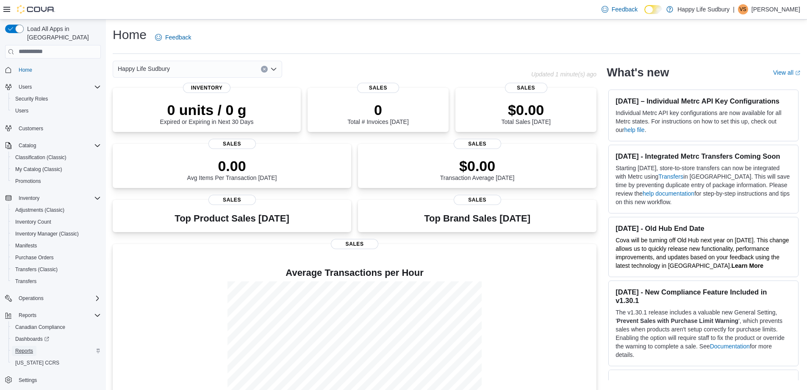
click at [26, 347] on span "Reports" at bounding box center [24, 350] width 18 height 7
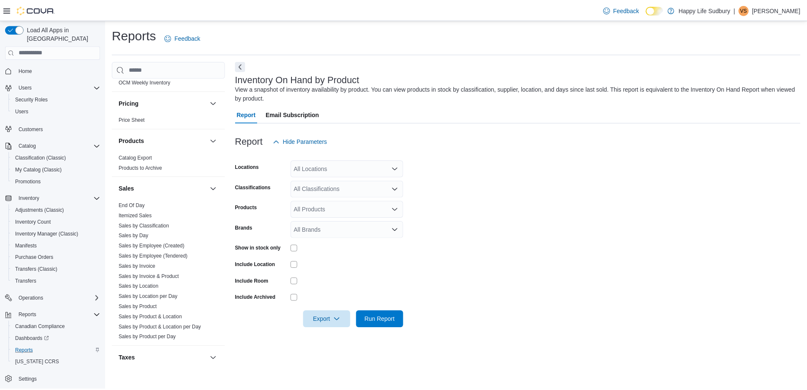
scroll to position [636, 0]
click at [143, 202] on link "End Of Day" at bounding box center [133, 205] width 26 height 6
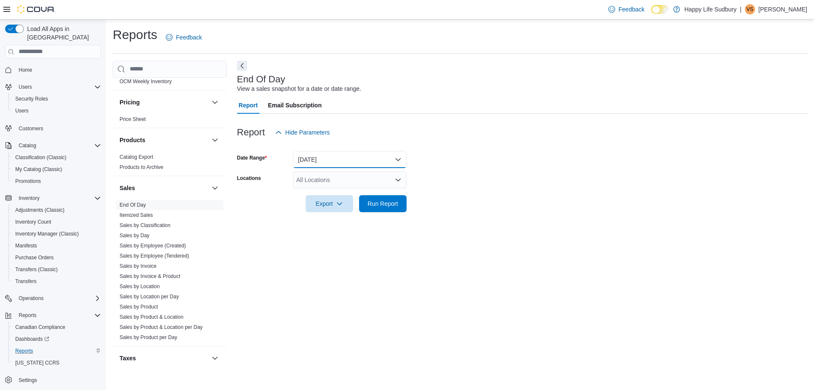
click at [365, 160] on button "[DATE]" at bounding box center [350, 159] width 114 height 17
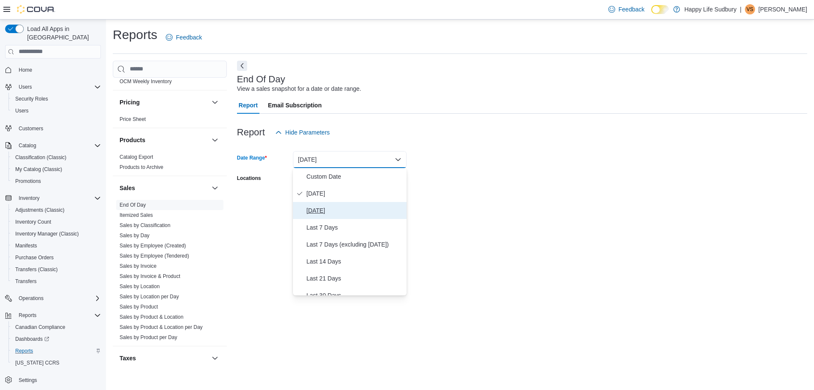
click at [326, 210] on span "[DATE]" at bounding box center [354, 210] width 97 height 10
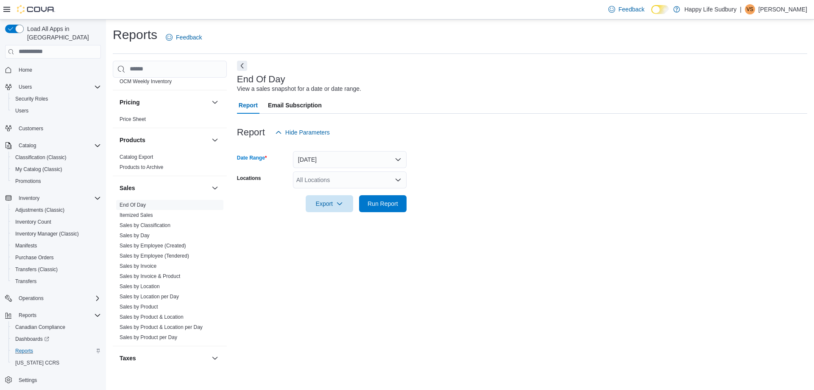
click at [342, 179] on div "All Locations" at bounding box center [350, 179] width 114 height 17
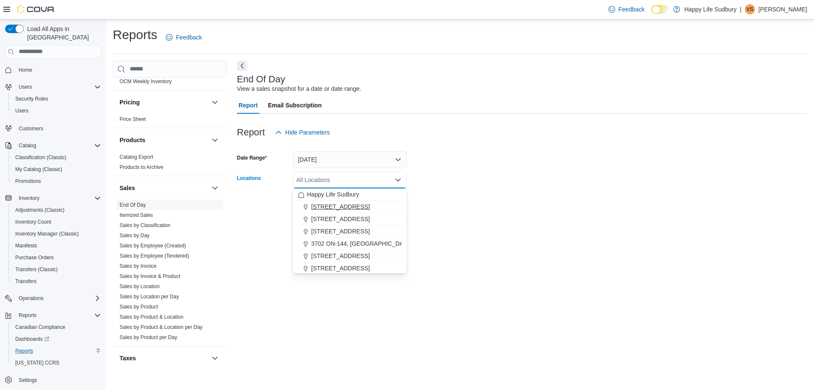
click at [349, 206] on span "[STREET_ADDRESS]" at bounding box center [340, 206] width 58 height 8
click at [480, 186] on form "Date Range [DATE] Locations [STREET_ADDRESS] Selected. [STREET_ADDRESS]. Press …" at bounding box center [522, 176] width 570 height 71
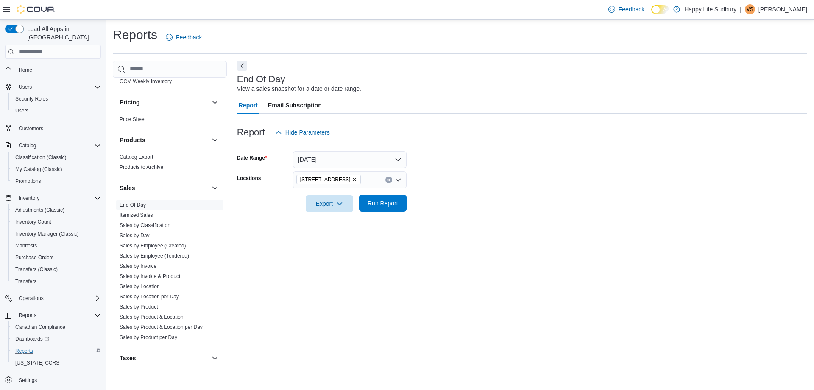
click at [398, 205] on span "Run Report" at bounding box center [382, 203] width 31 height 8
click at [325, 207] on span "Export" at bounding box center [325, 203] width 37 height 17
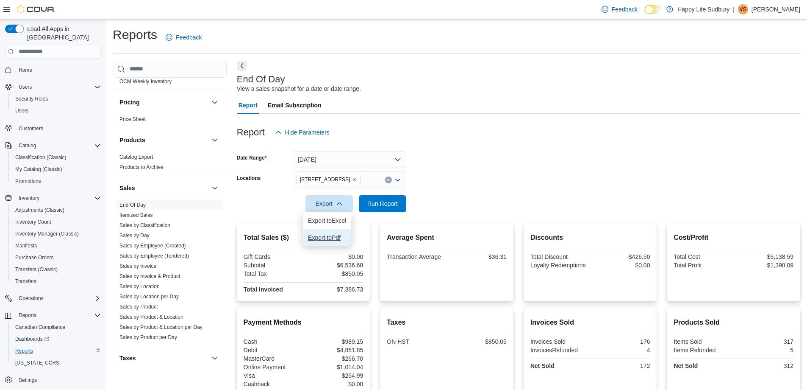
click at [331, 239] on span "Export to Pdf" at bounding box center [327, 237] width 38 height 7
